Goal: Task Accomplishment & Management: Use online tool/utility

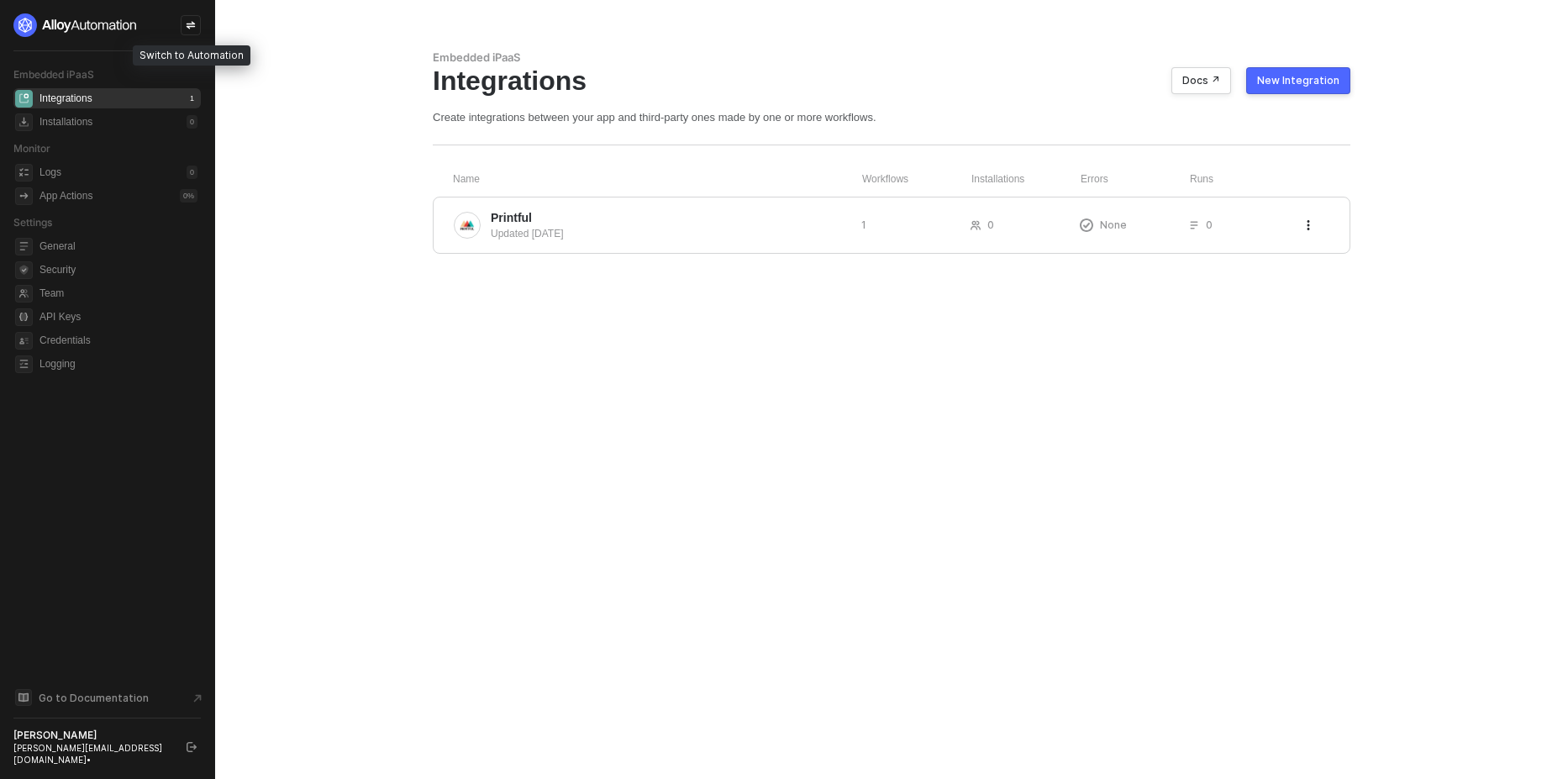
click at [191, 24] on icon "icon-swap" at bounding box center [191, 25] width 9 height 7
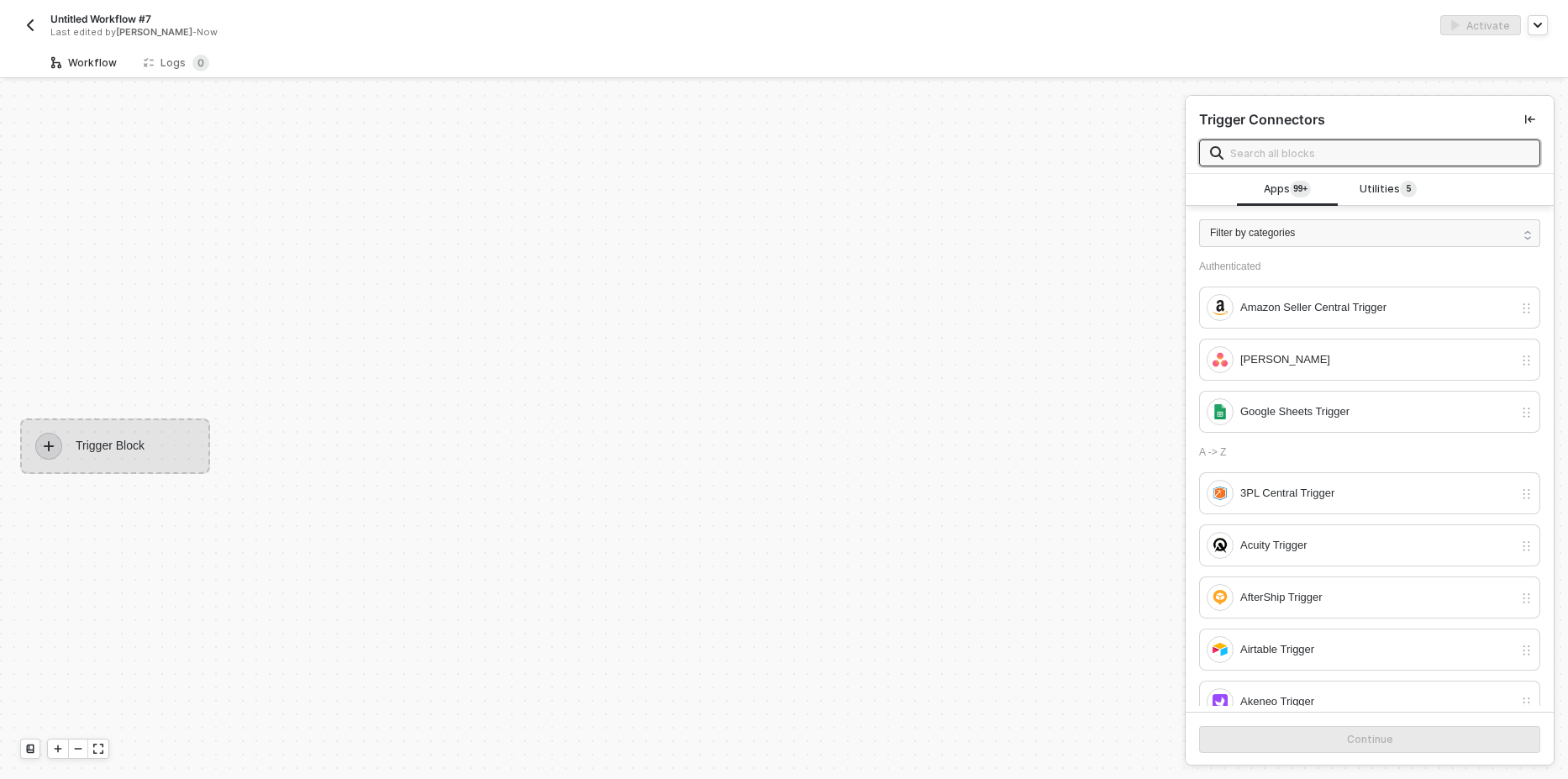
scroll to position [31, 0]
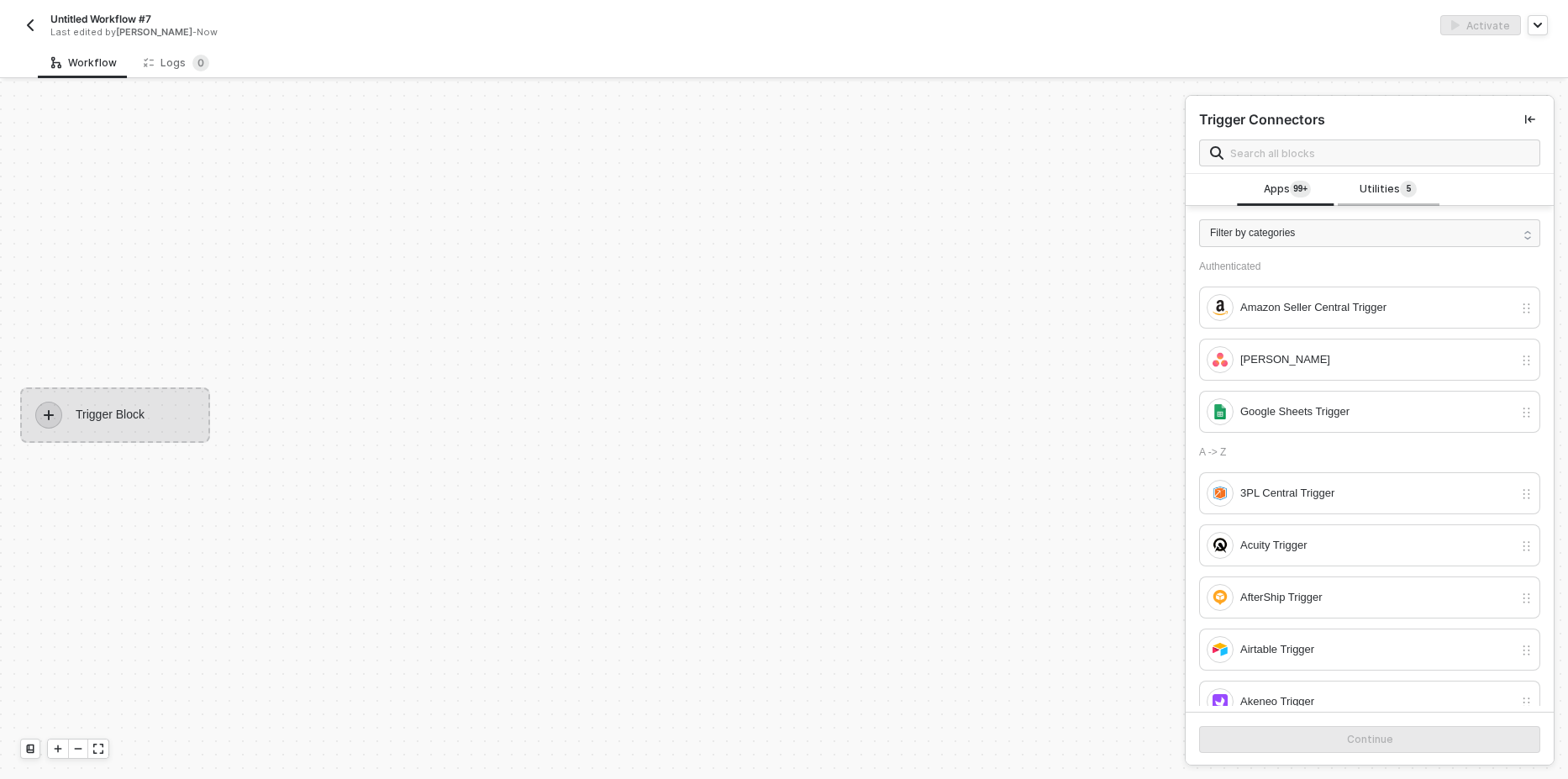
click at [1405, 186] on sup "5" at bounding box center [1408, 189] width 16 height 16
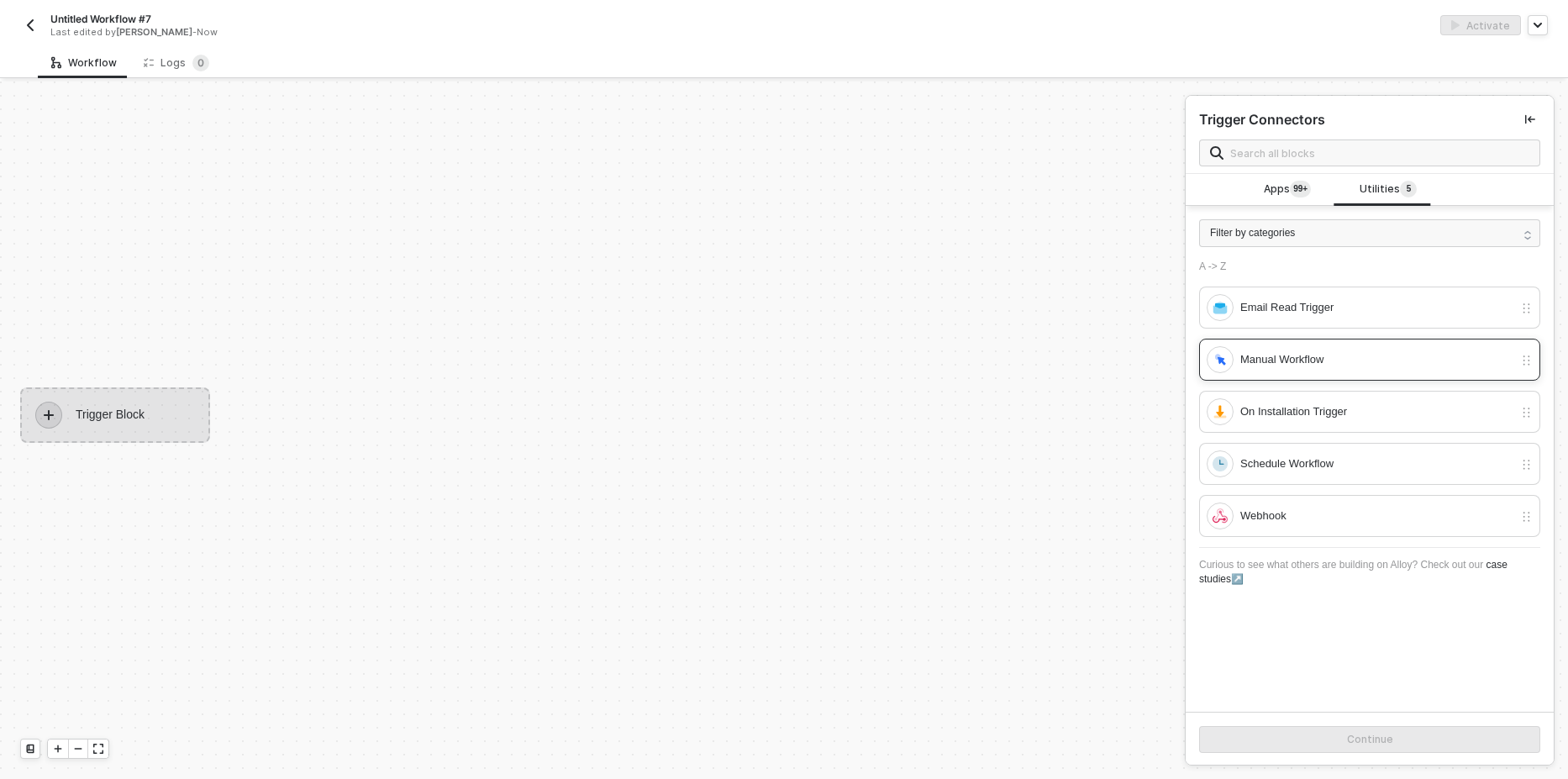
click at [1309, 362] on div "Manual Workflow" at bounding box center [1377, 359] width 273 height 18
click at [1307, 742] on button "Continue" at bounding box center [1370, 739] width 341 height 27
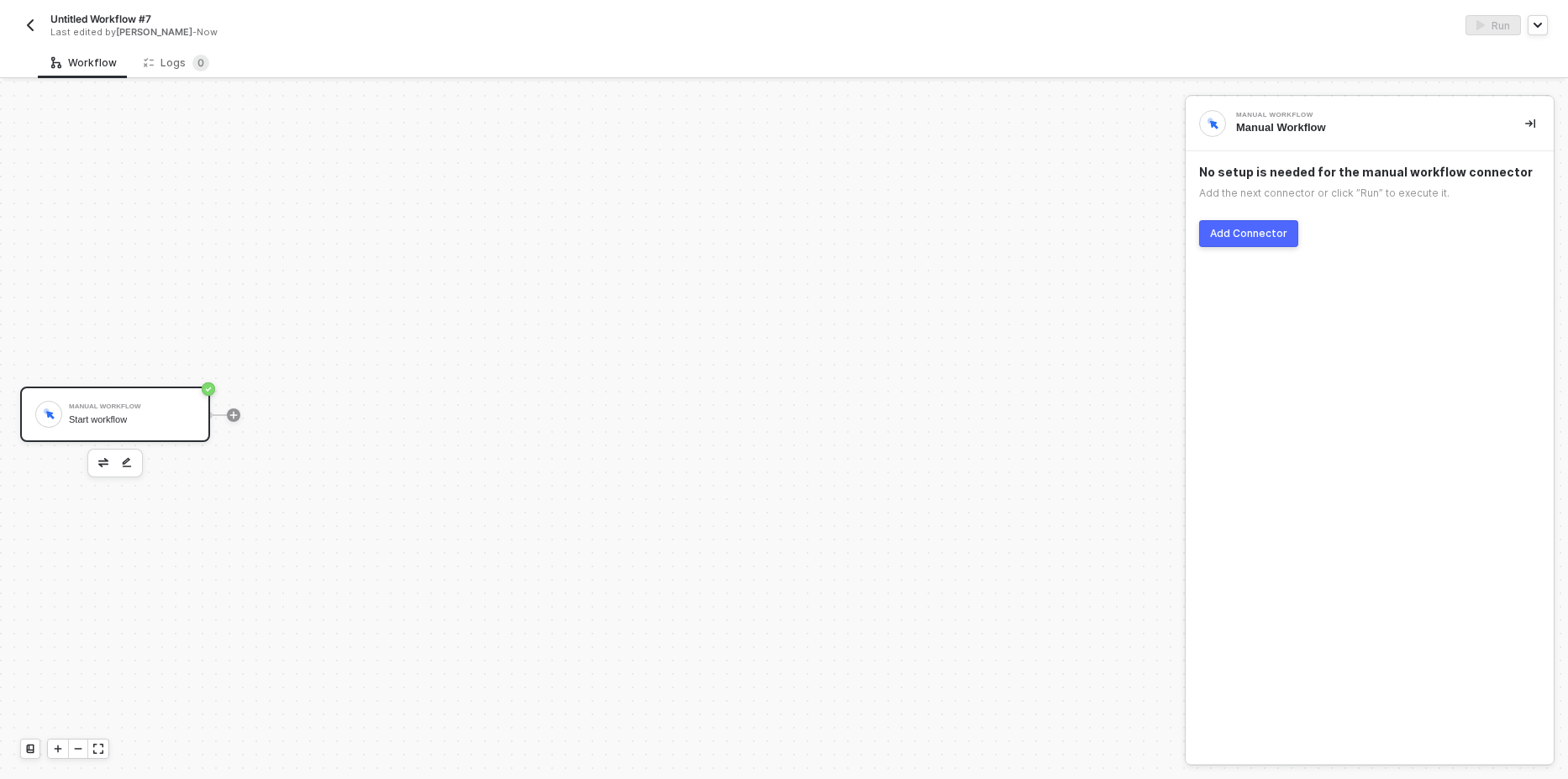
click at [1271, 236] on div "Add Connector" at bounding box center [1249, 233] width 77 height 14
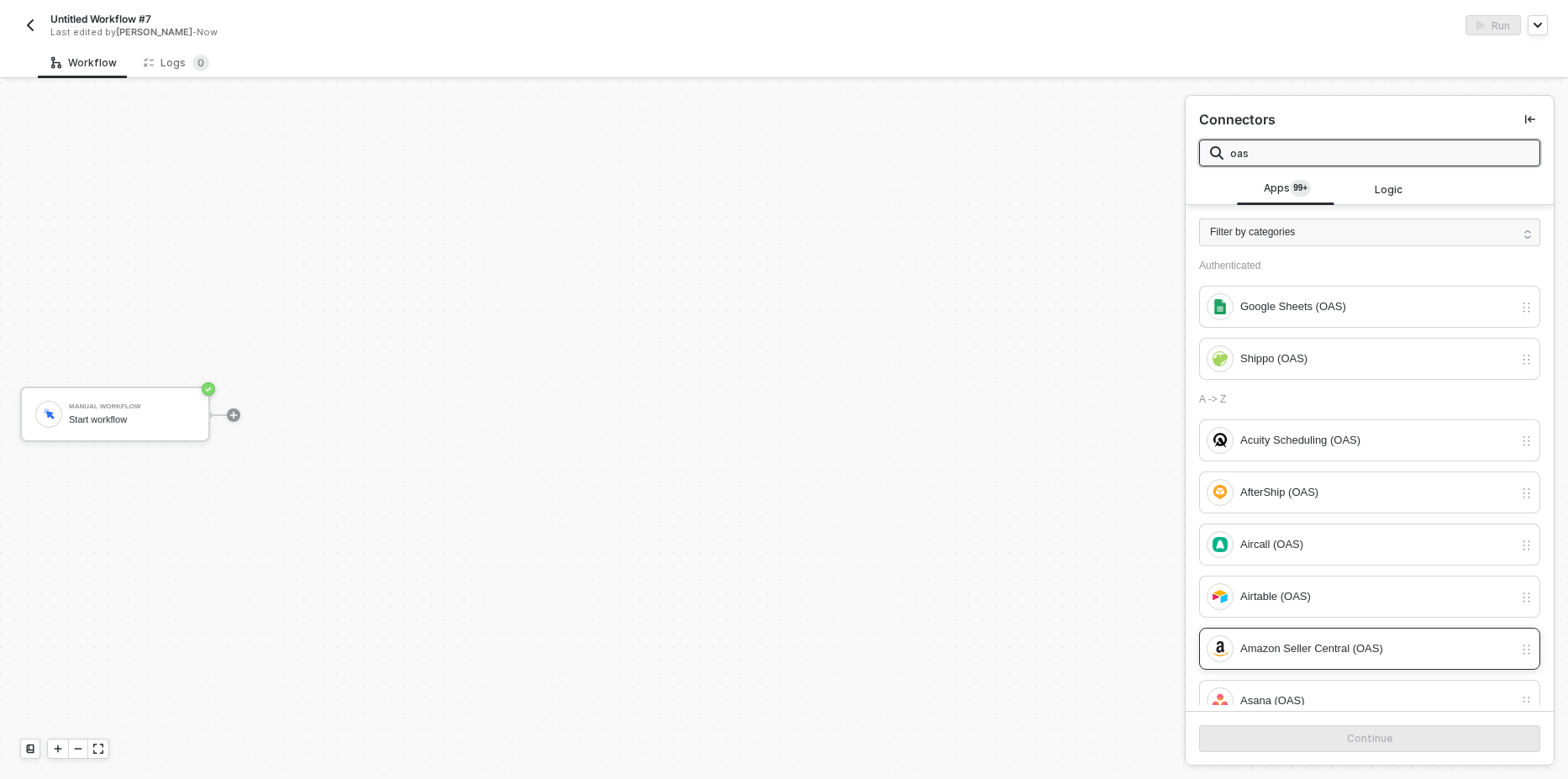
type input "oas"
click at [1302, 665] on div "Amazon Seller Central (OAS)" at bounding box center [1370, 648] width 341 height 42
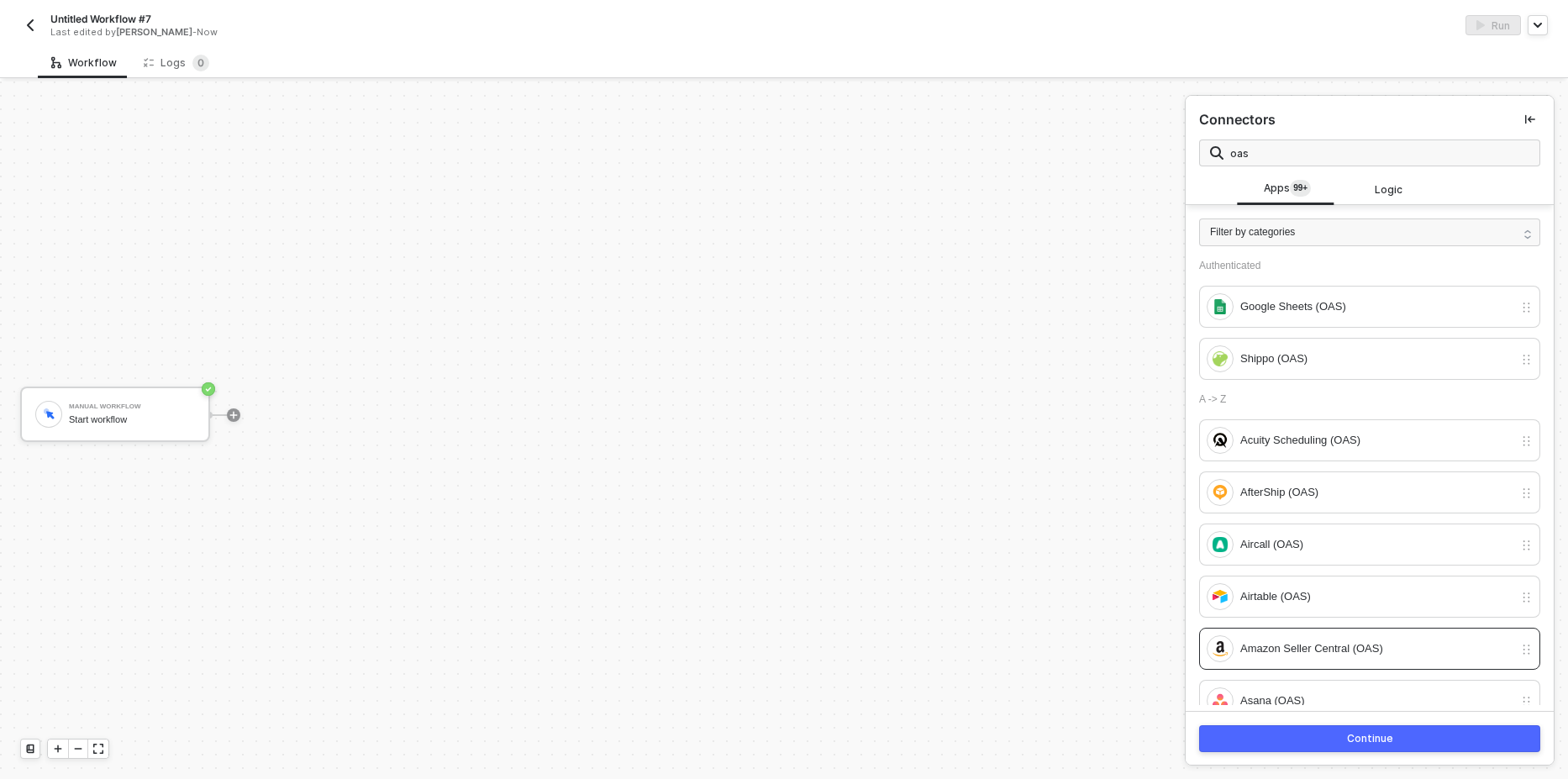
click at [1302, 745] on button "Continue" at bounding box center [1370, 738] width 341 height 27
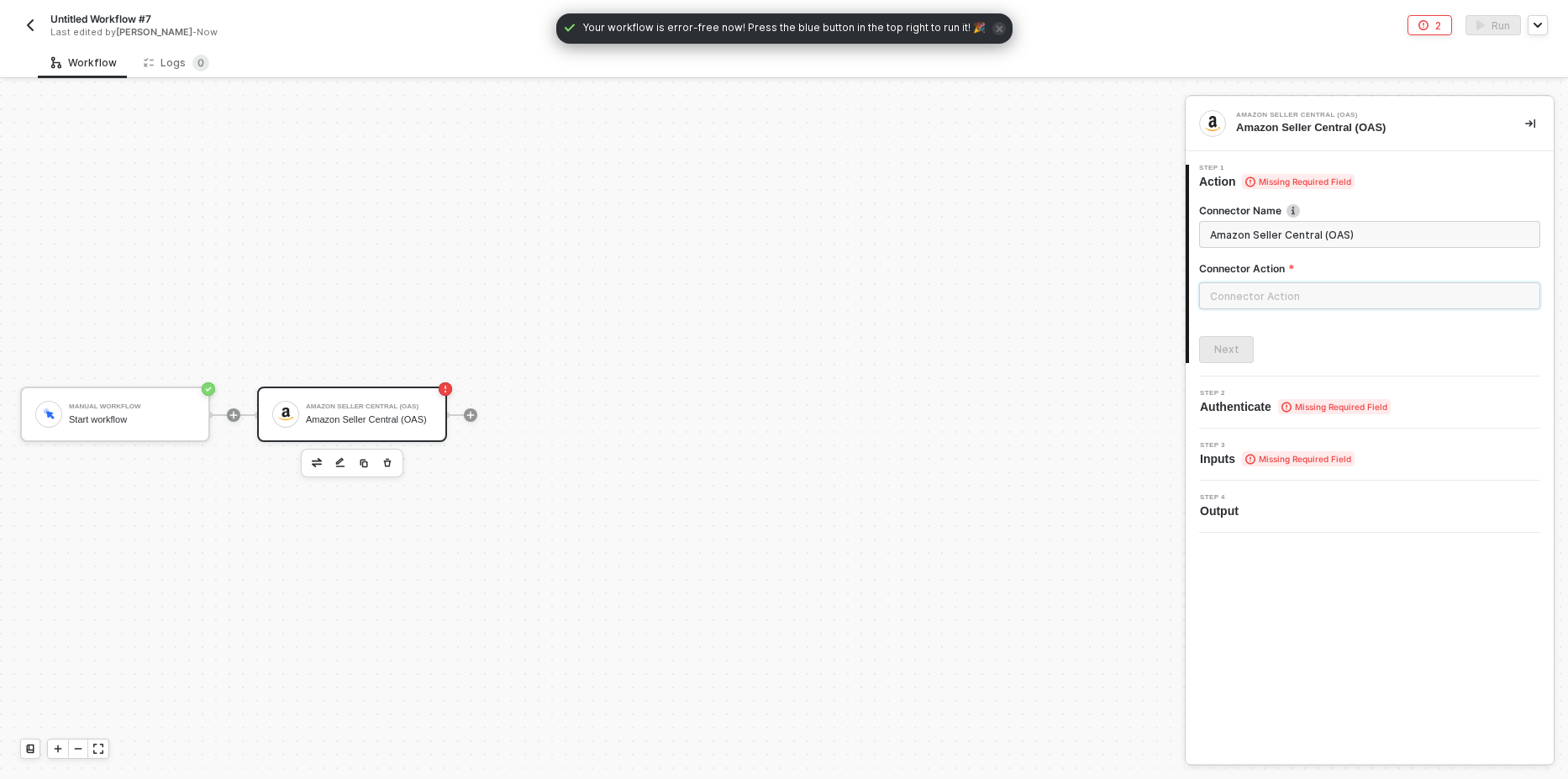
click at [1272, 289] on input "text" at bounding box center [1370, 295] width 341 height 27
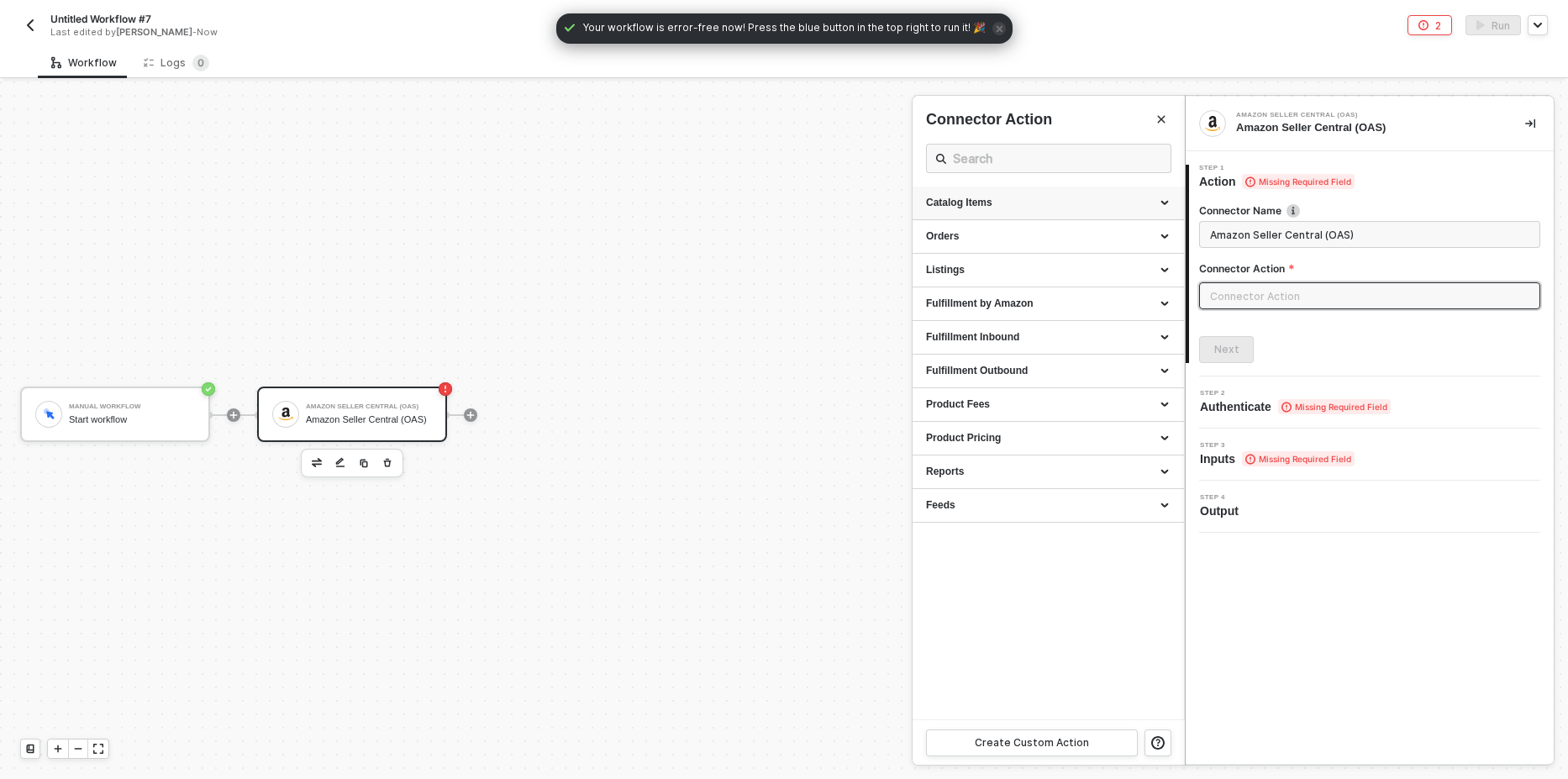
click at [974, 198] on div "Catalog Items" at bounding box center [1048, 203] width 245 height 15
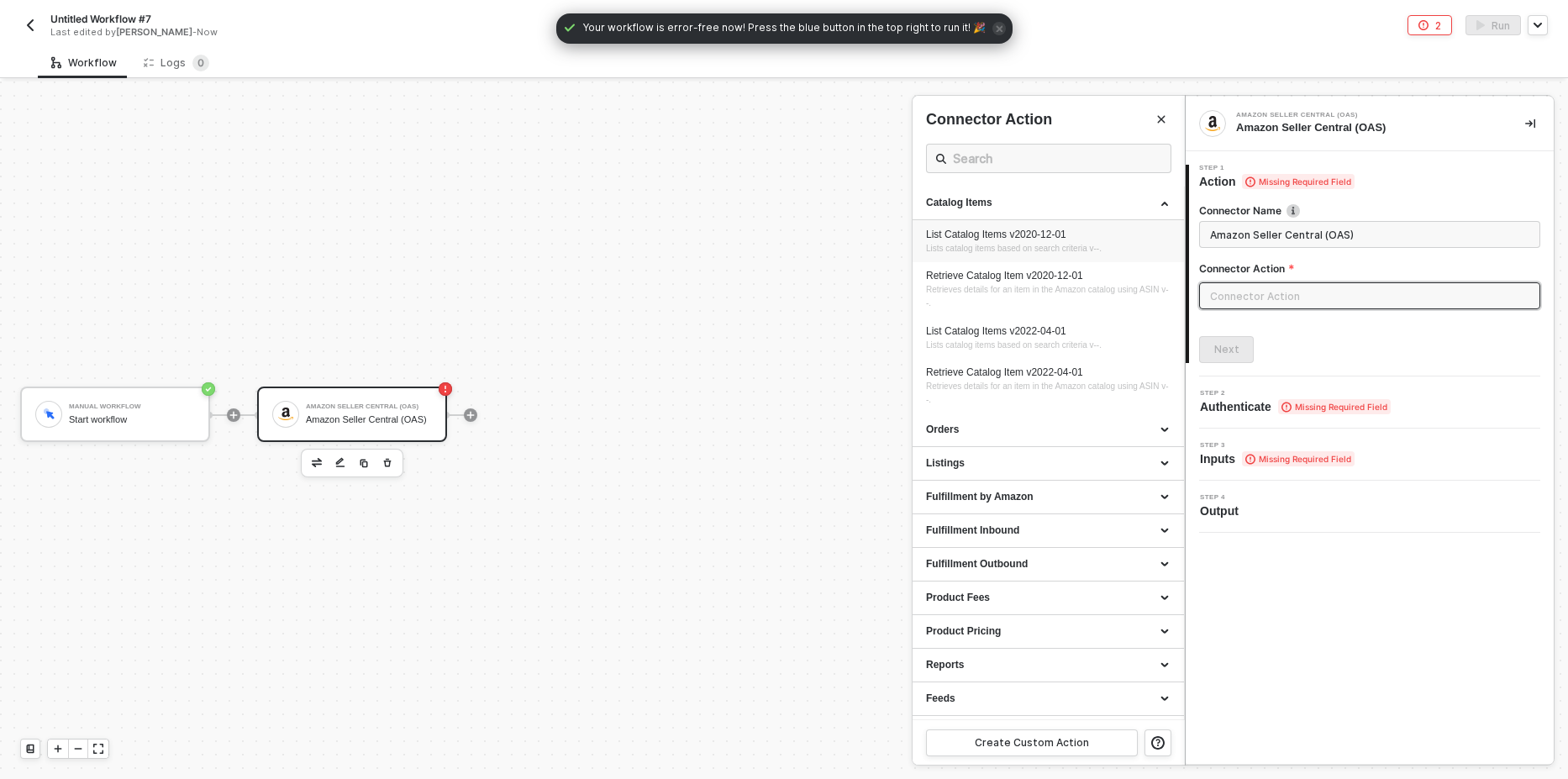
click at [970, 240] on div "List Catalog Items v2020-12-01" at bounding box center [1048, 235] width 245 height 15
type input "Lists catalog items based on search criteria v--."
type input "Catalog Items - List Catalog Items v2020-12-01"
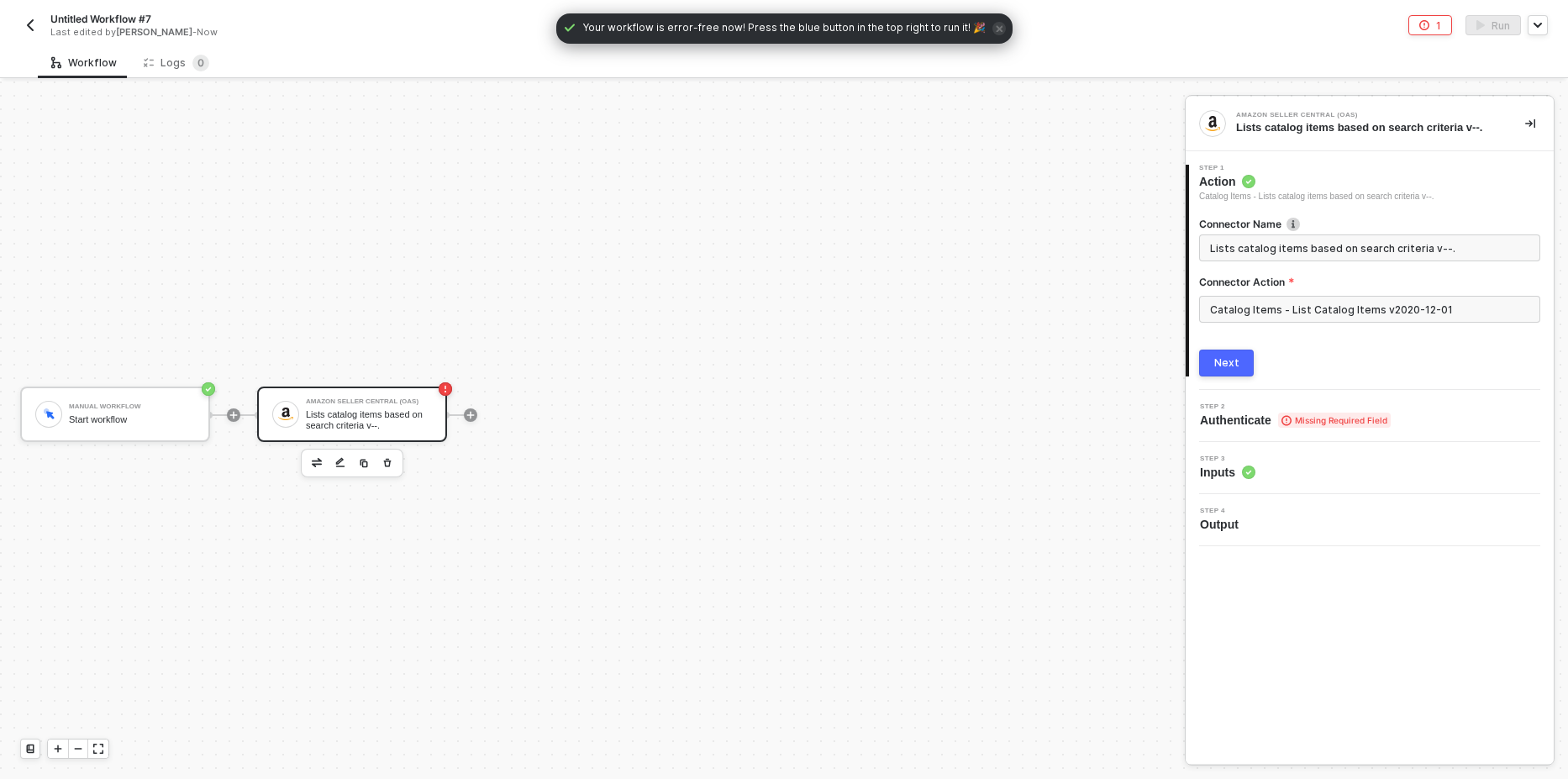
click at [1201, 357] on button "Next" at bounding box center [1227, 363] width 55 height 27
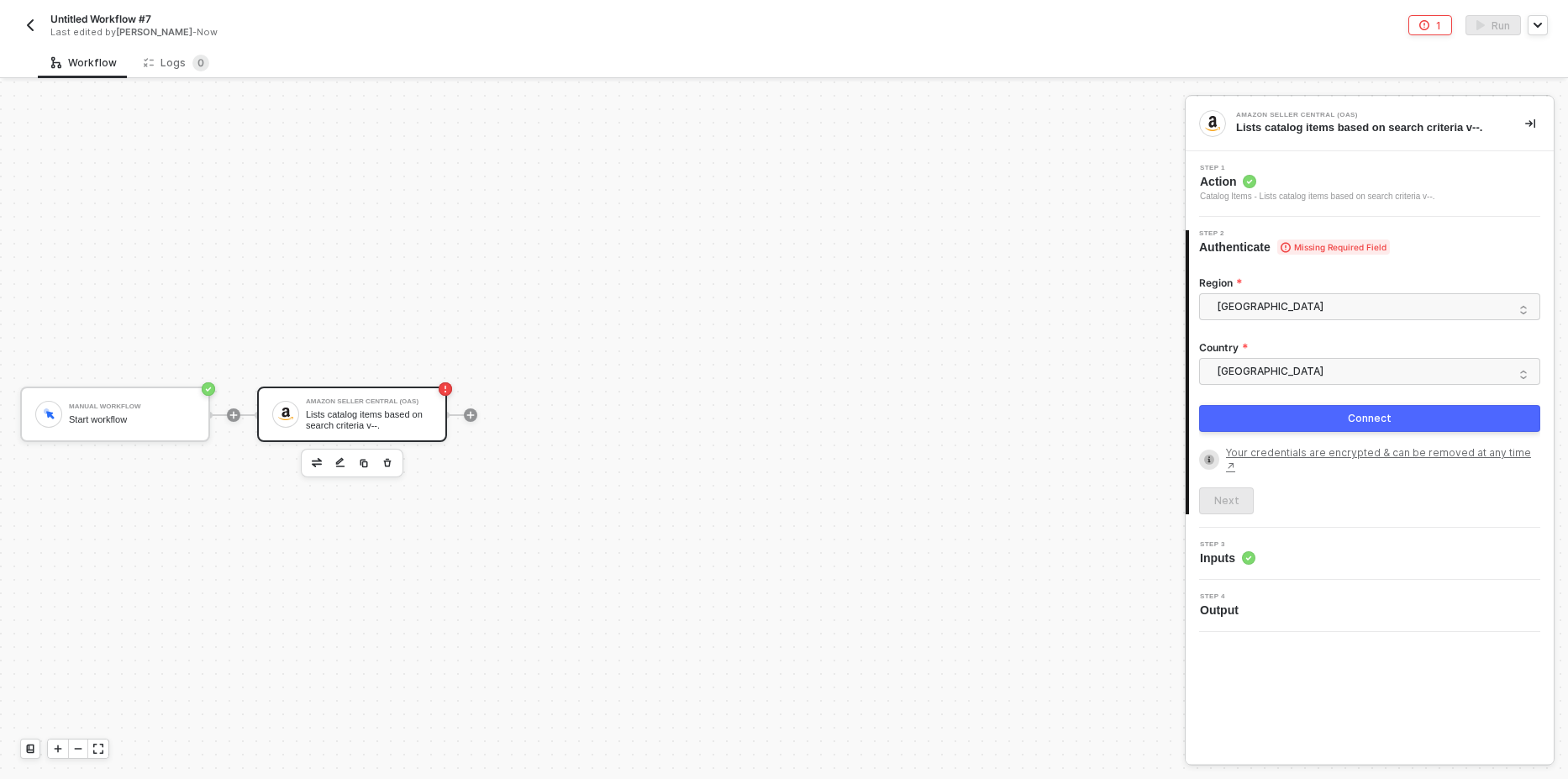
click at [1270, 422] on button "Connect" at bounding box center [1370, 418] width 341 height 27
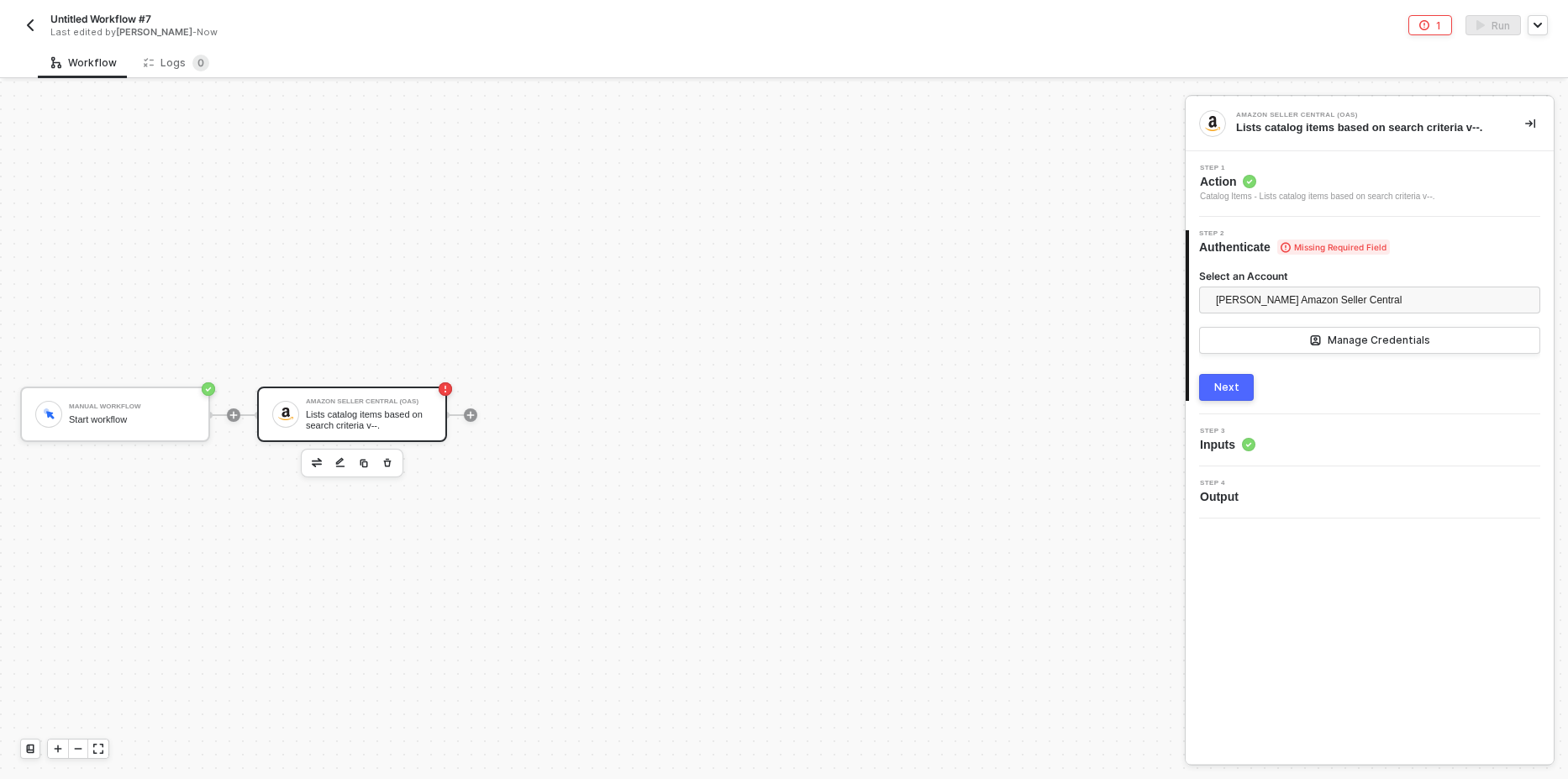
click at [1221, 396] on button "Next" at bounding box center [1227, 387] width 55 height 27
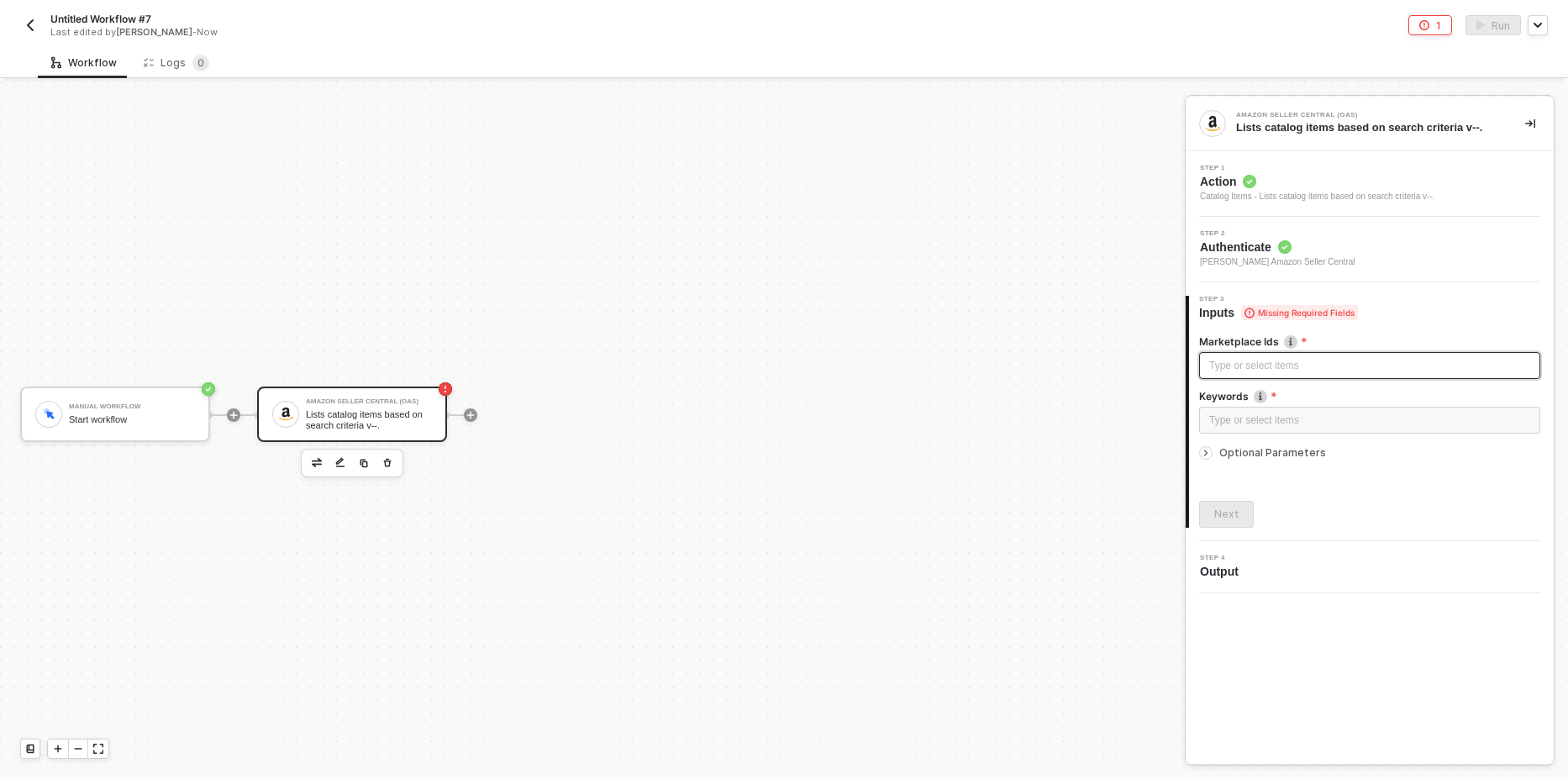
click at [1292, 365] on div "Type or select items ﻿" at bounding box center [1370, 366] width 321 height 16
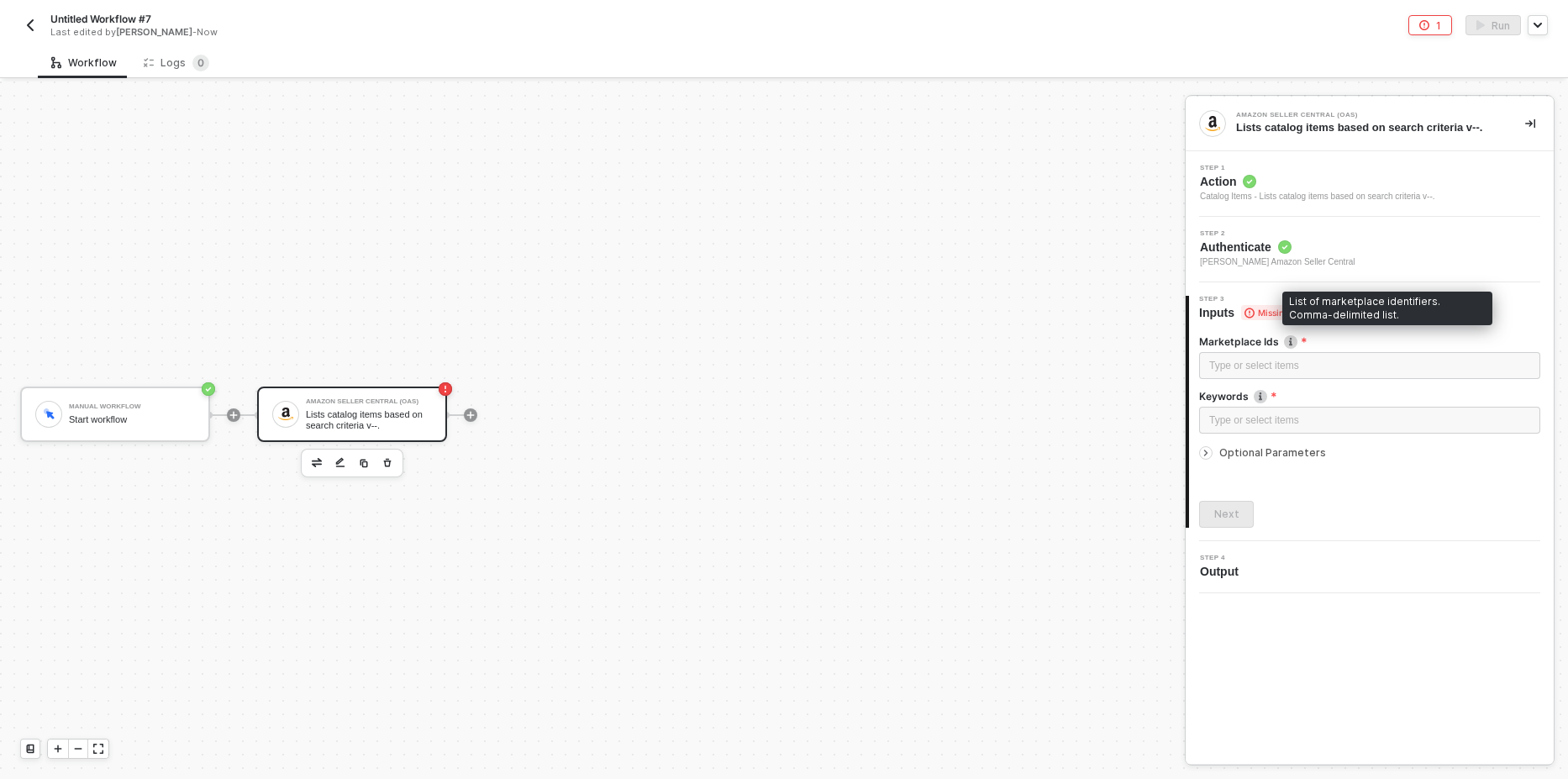
click at [1289, 341] on img at bounding box center [1291, 342] width 14 height 14
click at [1275, 425] on div "Type or select items ﻿" at bounding box center [1370, 421] width 321 height 16
click at [1234, 456] on span "Optional Parameters" at bounding box center [1272, 453] width 106 height 13
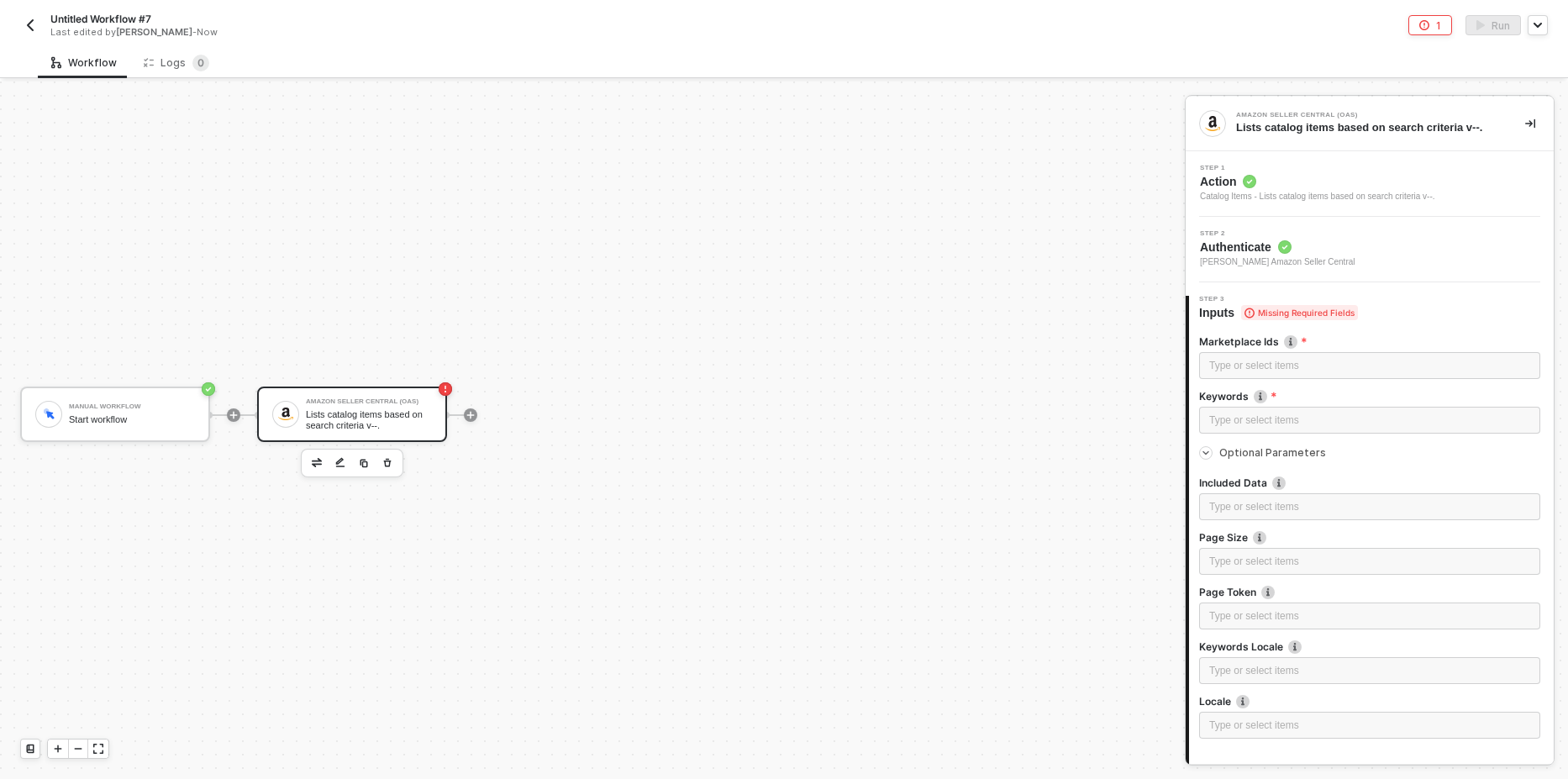
click at [1270, 459] on div "Optional Parameters" at bounding box center [1370, 453] width 341 height 18
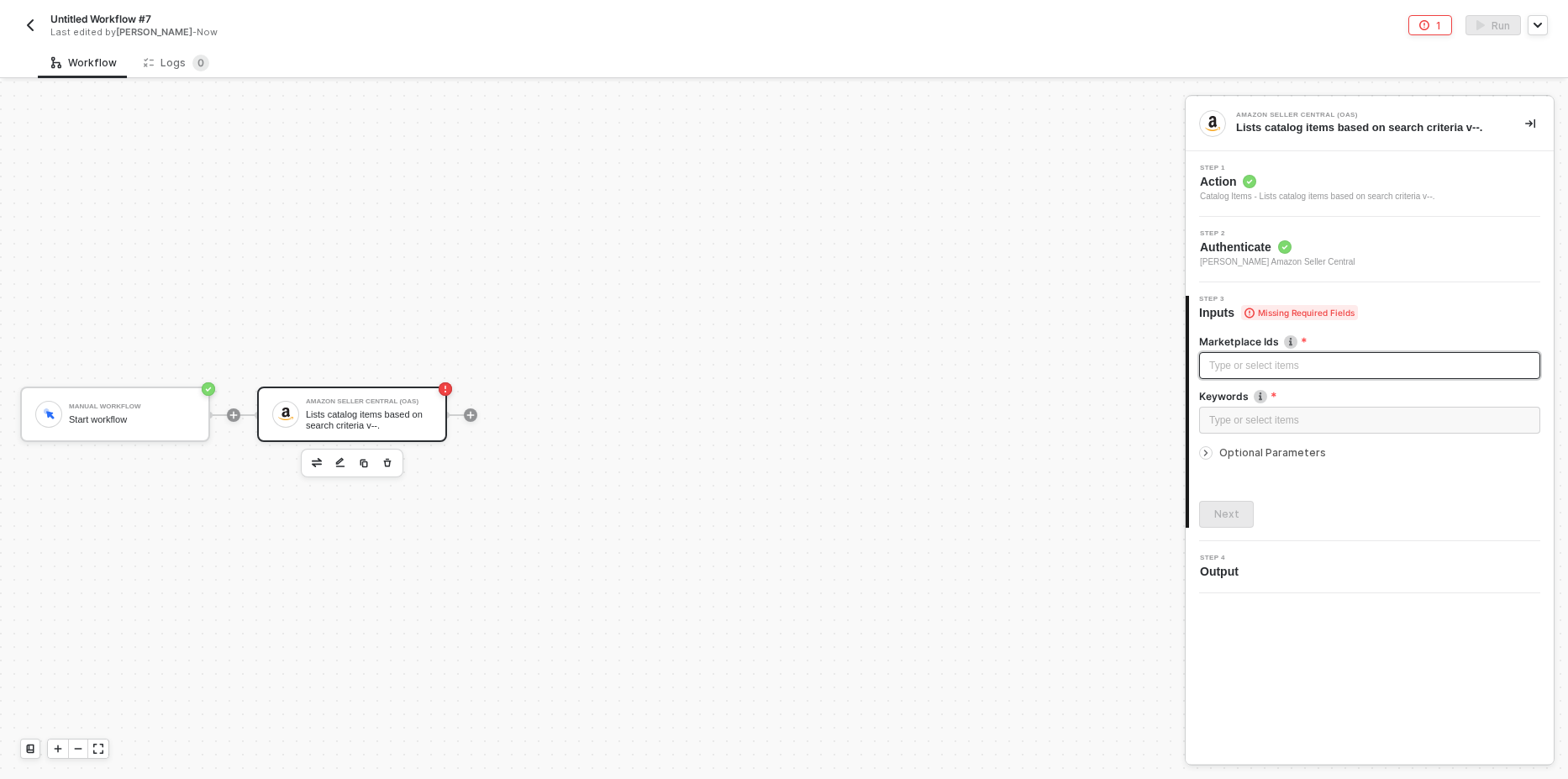
click at [1271, 359] on div "Type or select items ﻿" at bounding box center [1370, 366] width 321 height 16
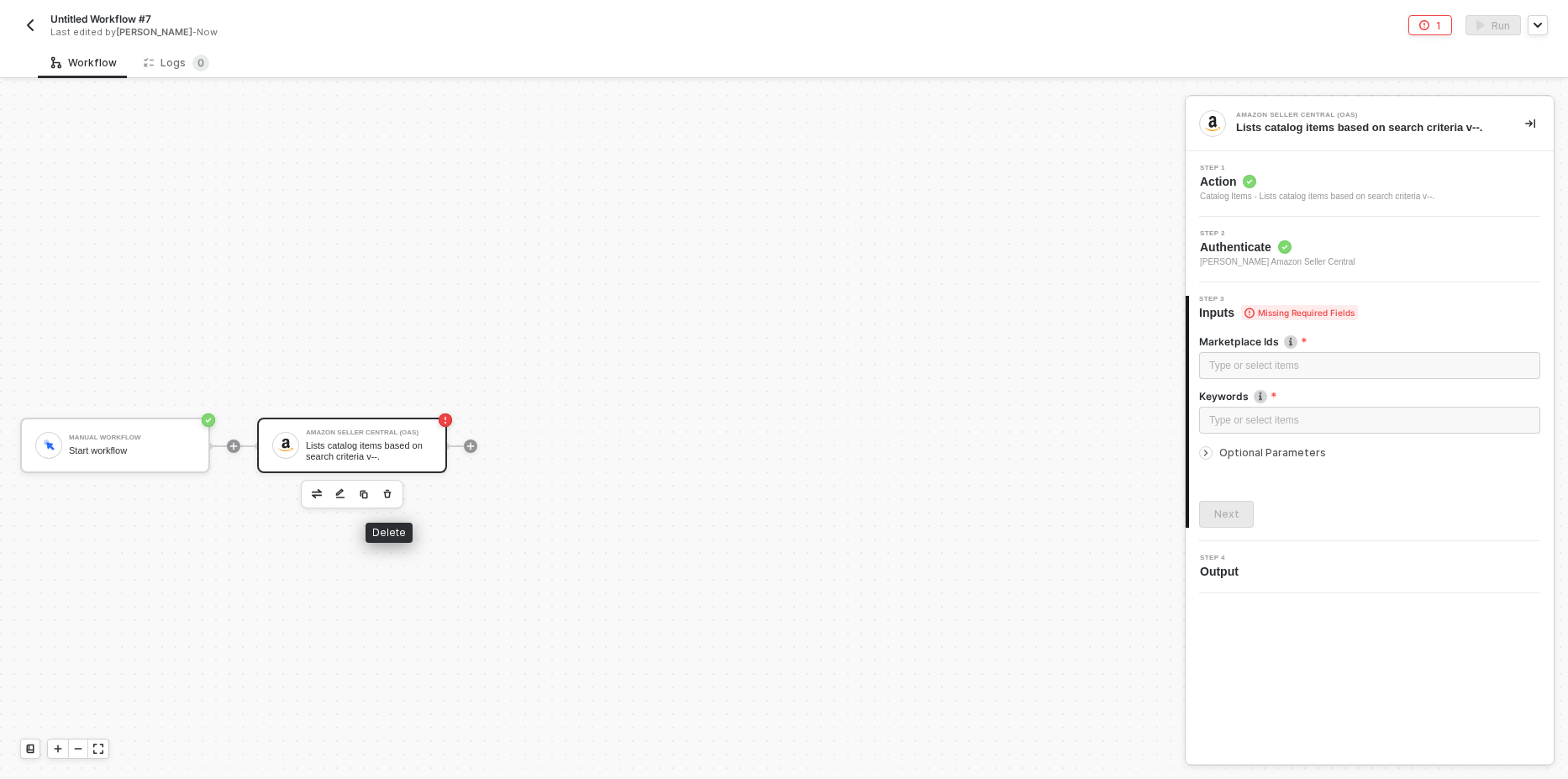
click at [387, 489] on icon "button" at bounding box center [387, 494] width 10 height 14
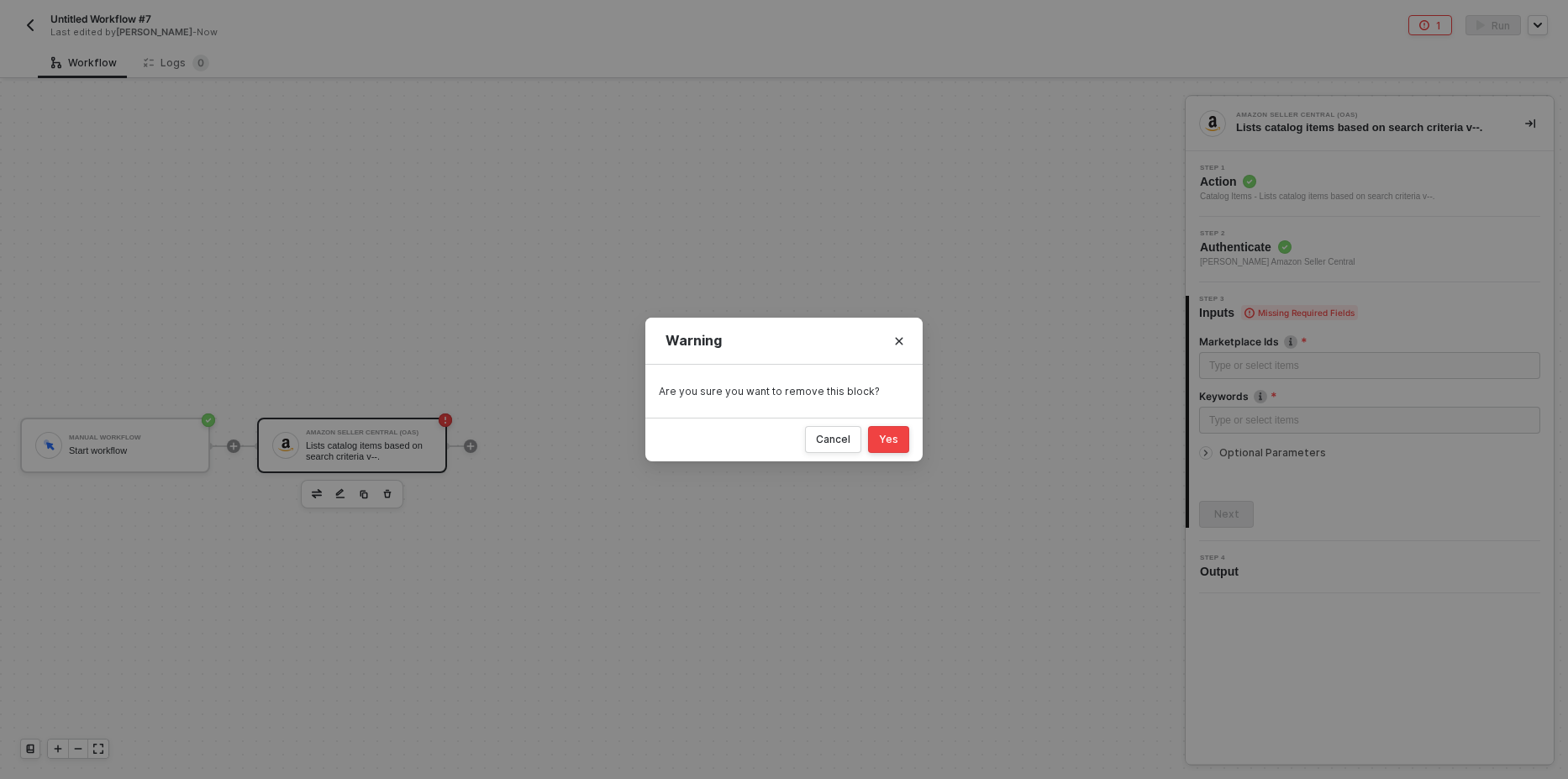
click at [890, 438] on div "Yes" at bounding box center [889, 439] width 19 height 14
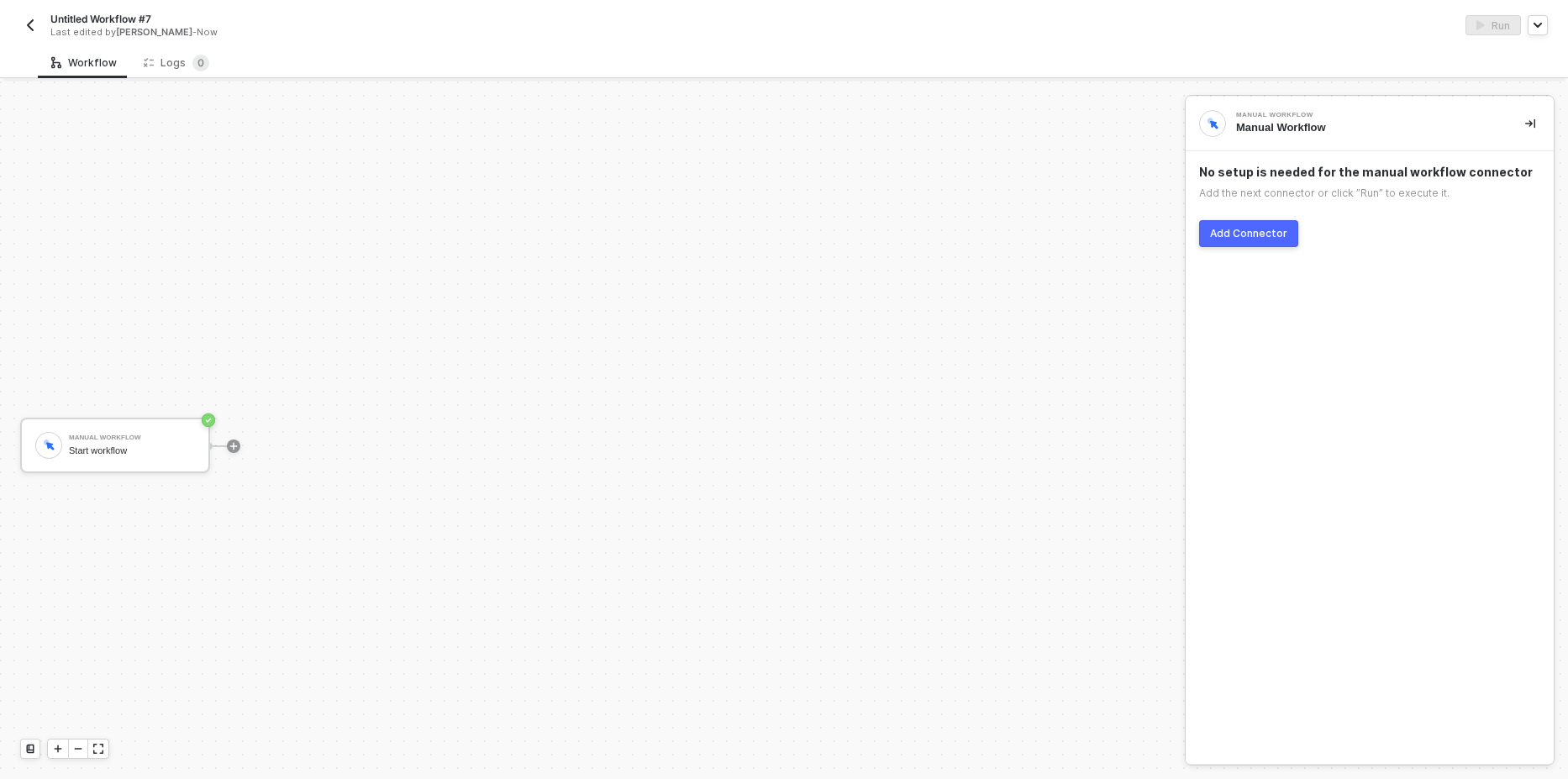
click at [240, 443] on div at bounding box center [234, 446] width 224 height 131
